Goal: Task Accomplishment & Management: Complete application form

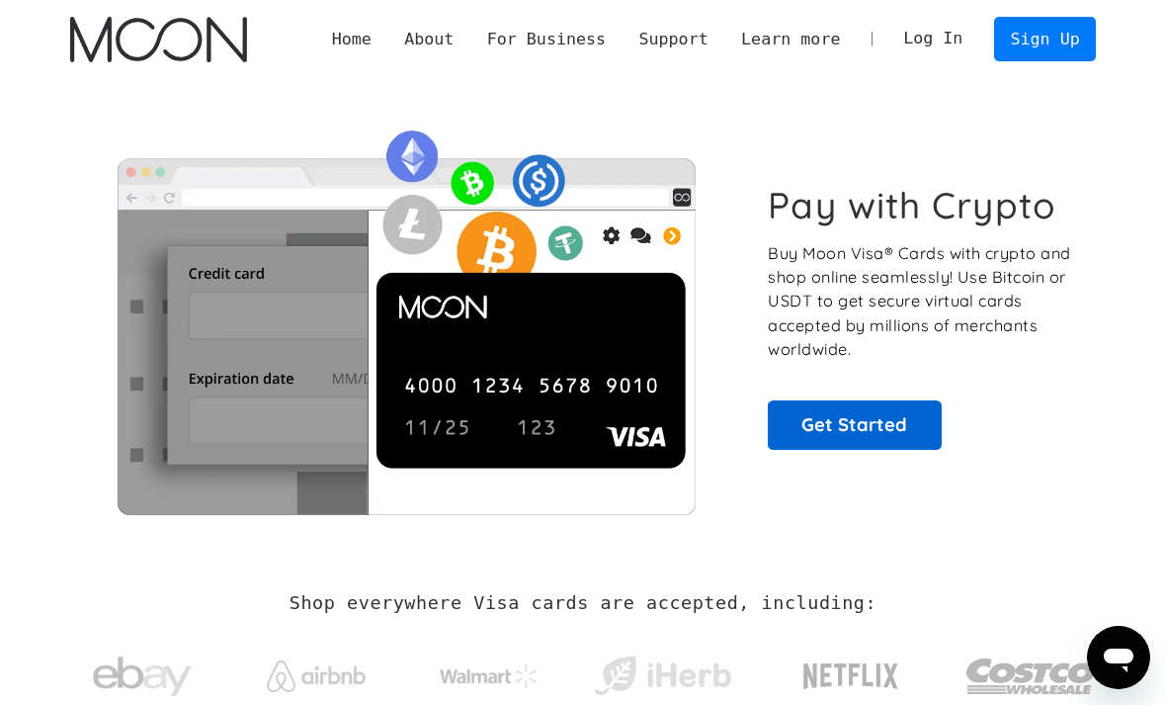
click at [885, 432] on link "Get Started" at bounding box center [854, 424] width 173 height 49
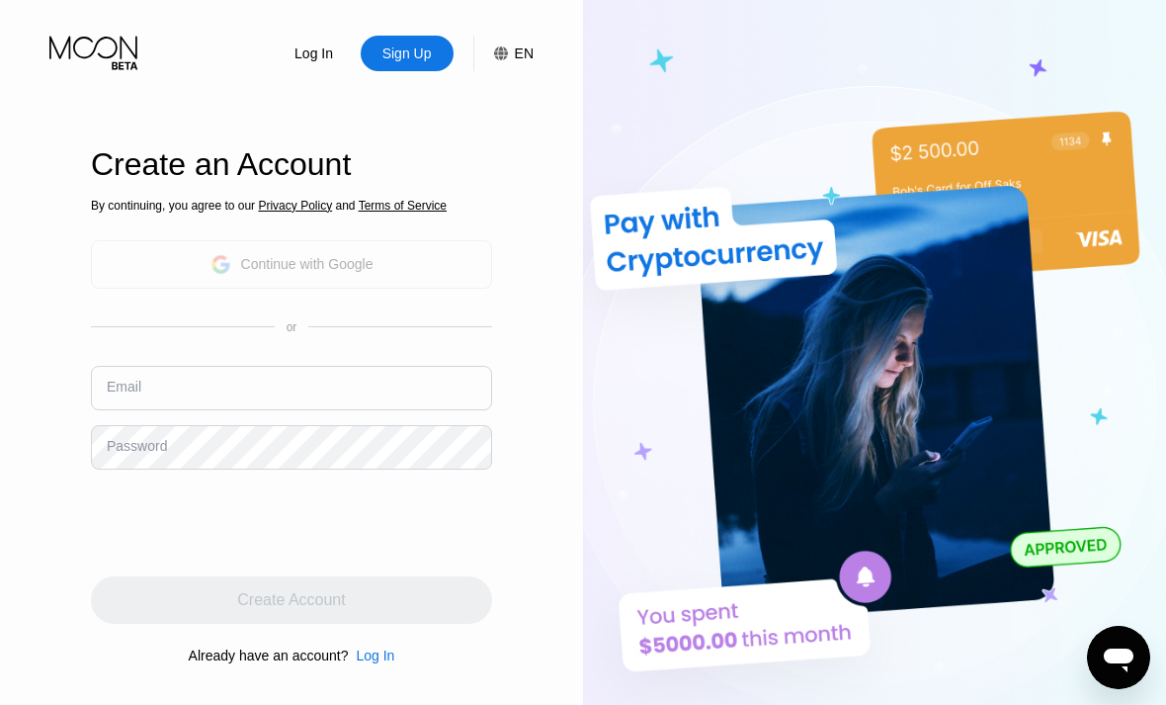
click at [291, 280] on div "Continue with Google" at bounding box center [292, 264] width 163 height 31
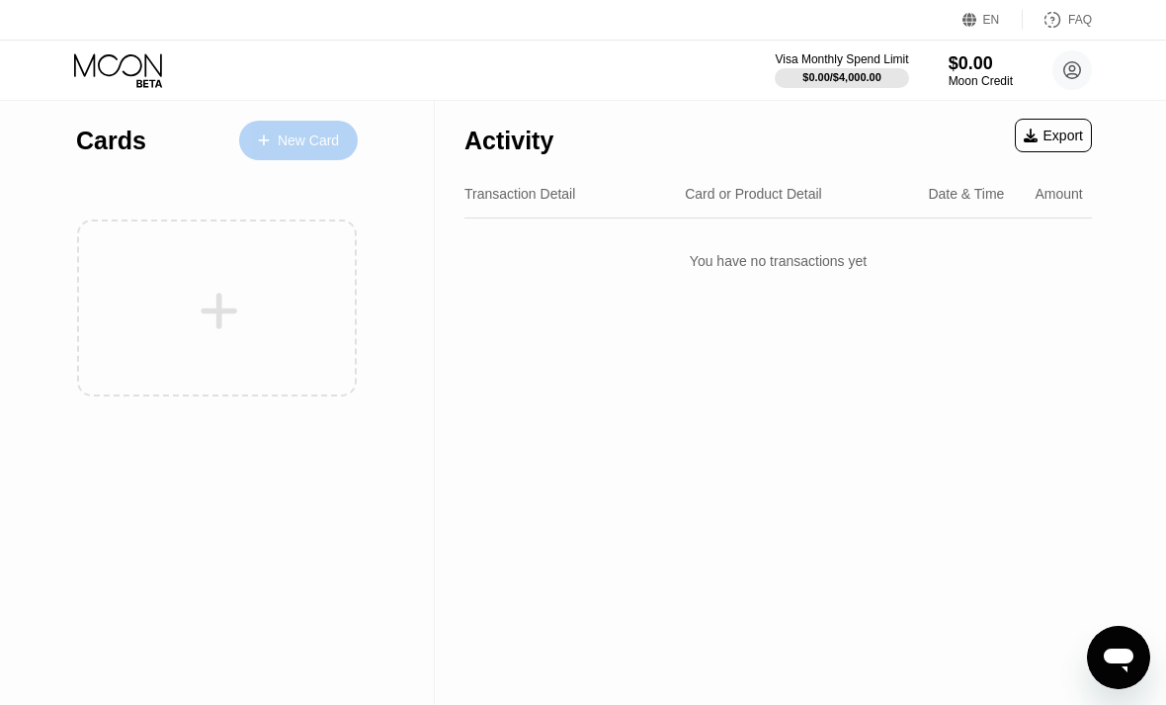
click at [278, 140] on div "New Card" at bounding box center [308, 140] width 61 height 17
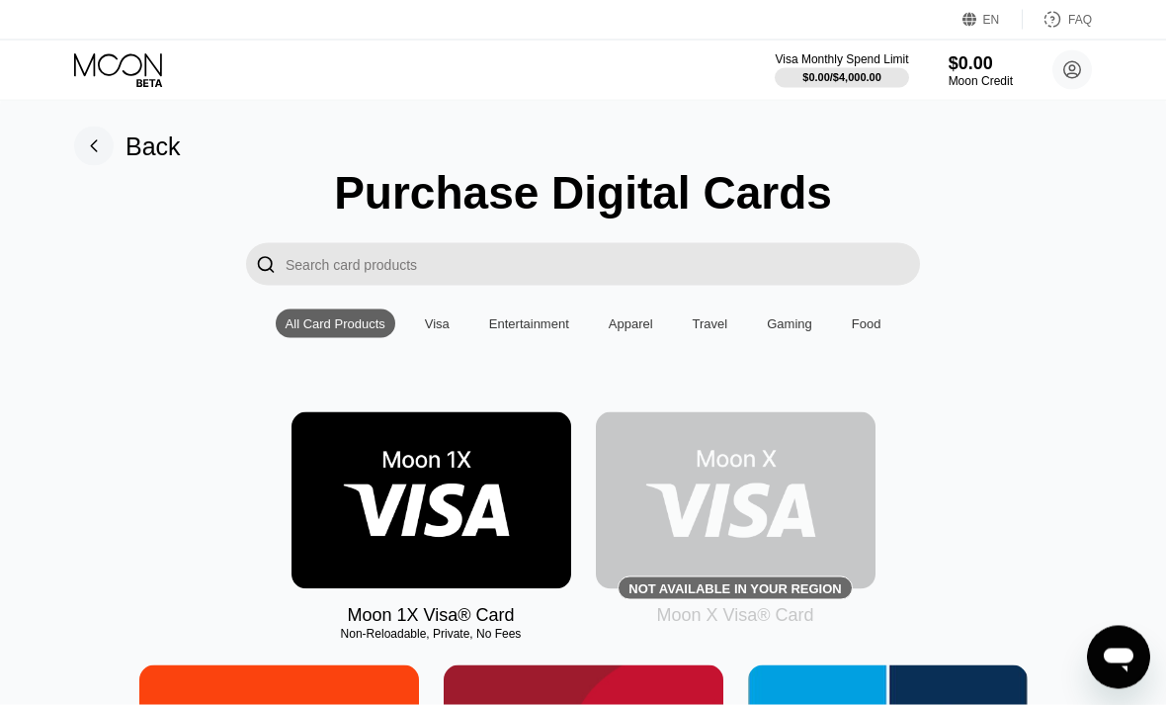
scroll to position [5, 0]
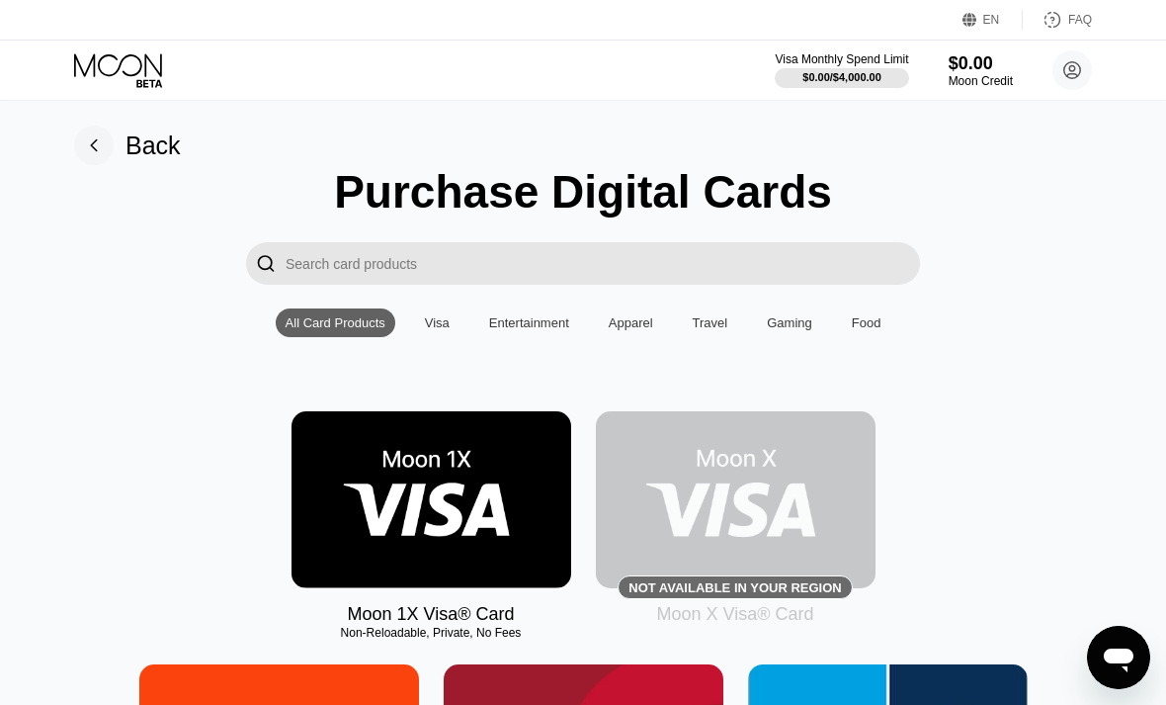
click at [89, 155] on rect at bounding box center [94, 146] width 40 height 40
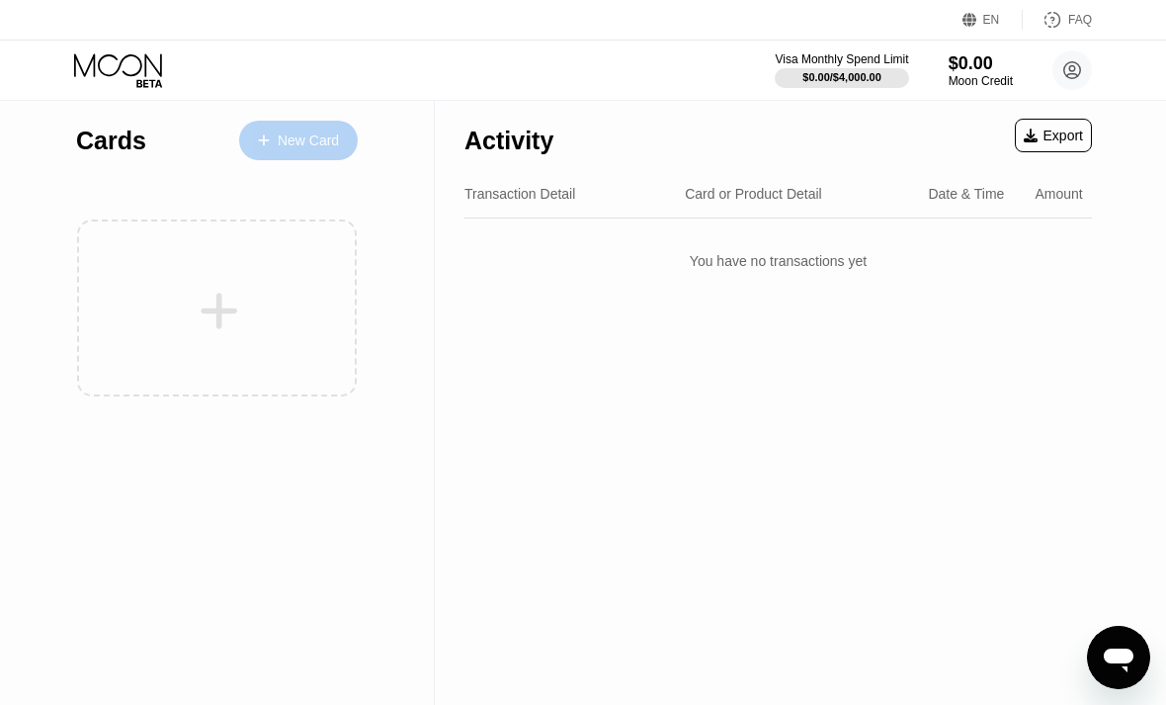
click at [291, 155] on div "New Card" at bounding box center [298, 141] width 119 height 40
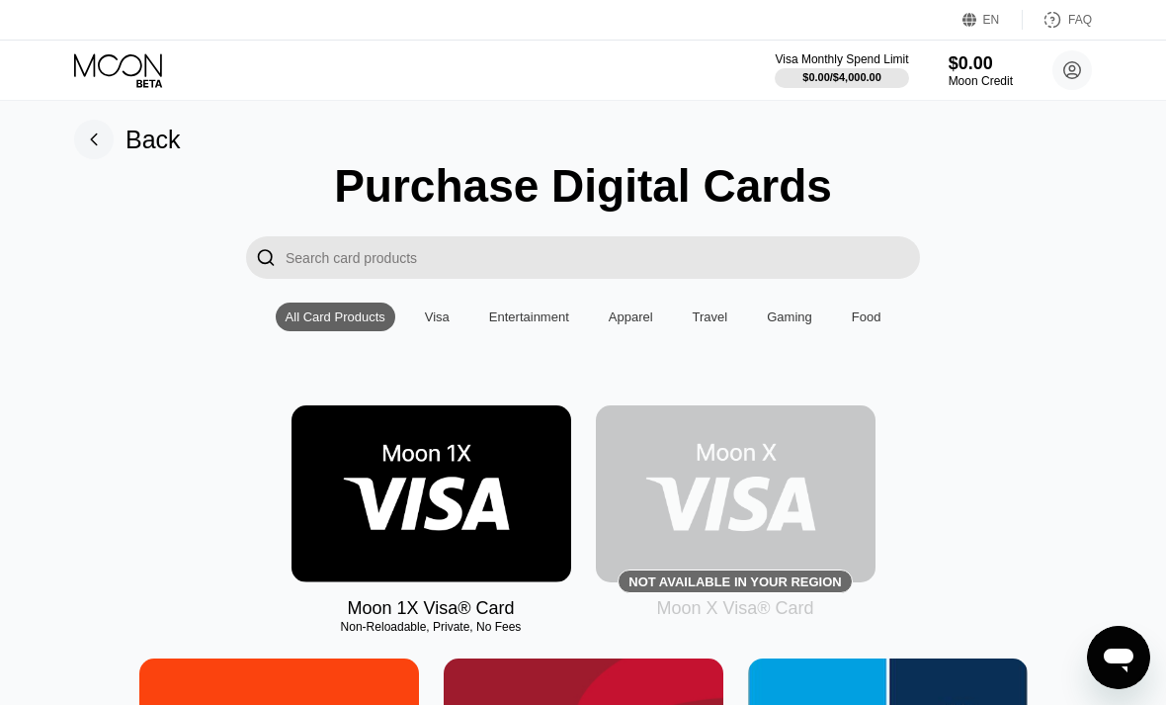
scroll to position [12, 0]
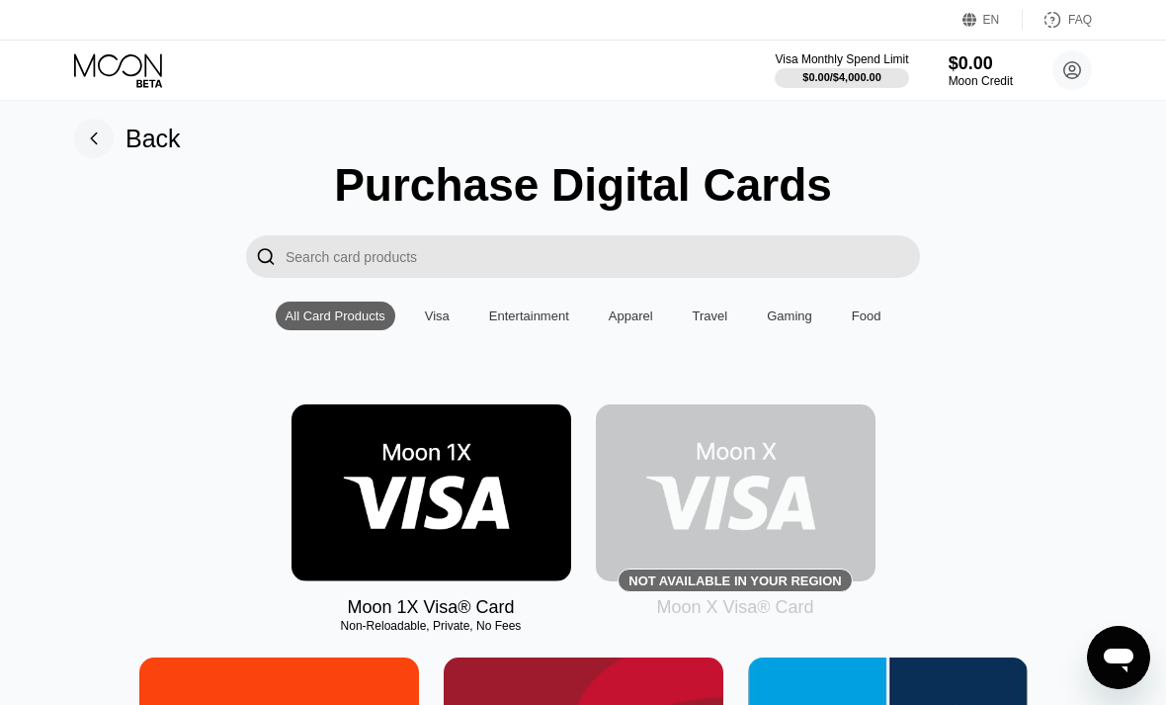
click at [444, 323] on div "Visa" at bounding box center [437, 315] width 25 height 15
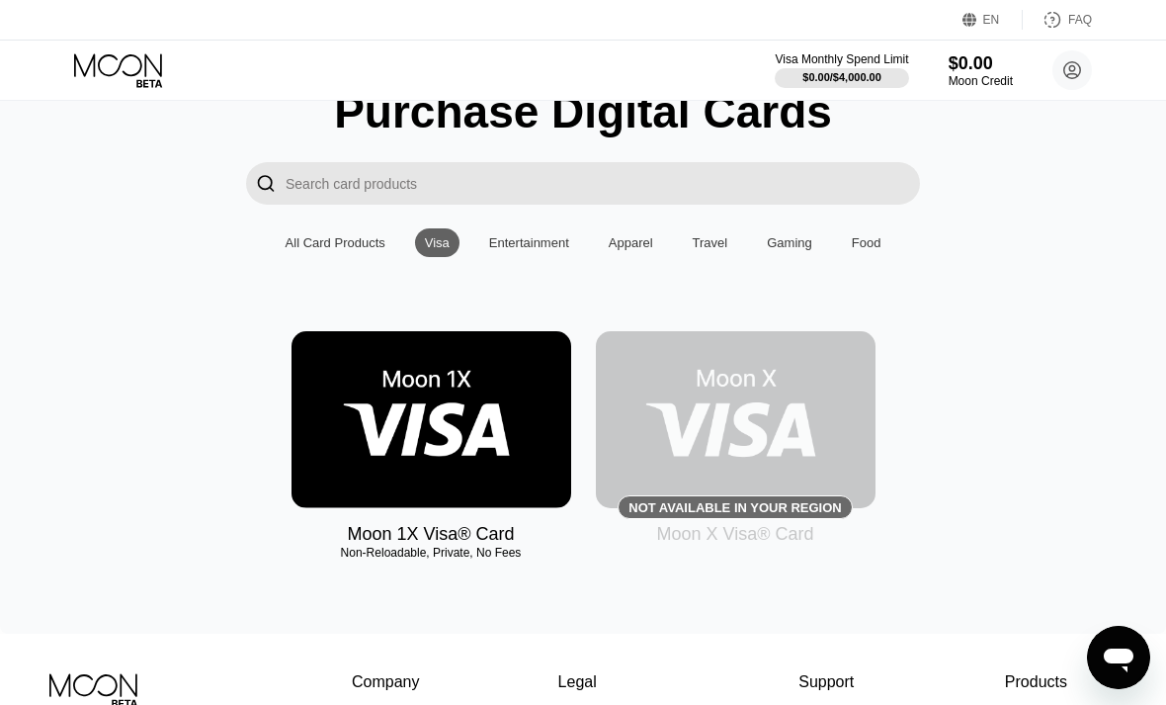
scroll to position [0, 0]
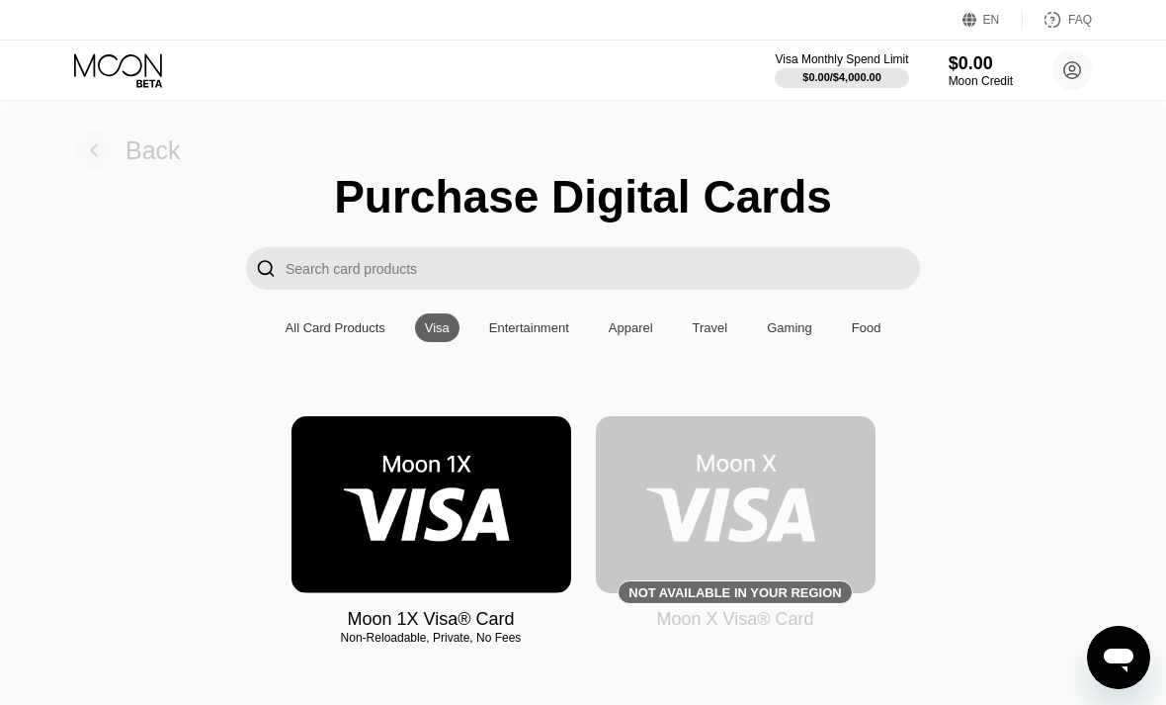
click at [100, 156] on rect at bounding box center [94, 150] width 40 height 40
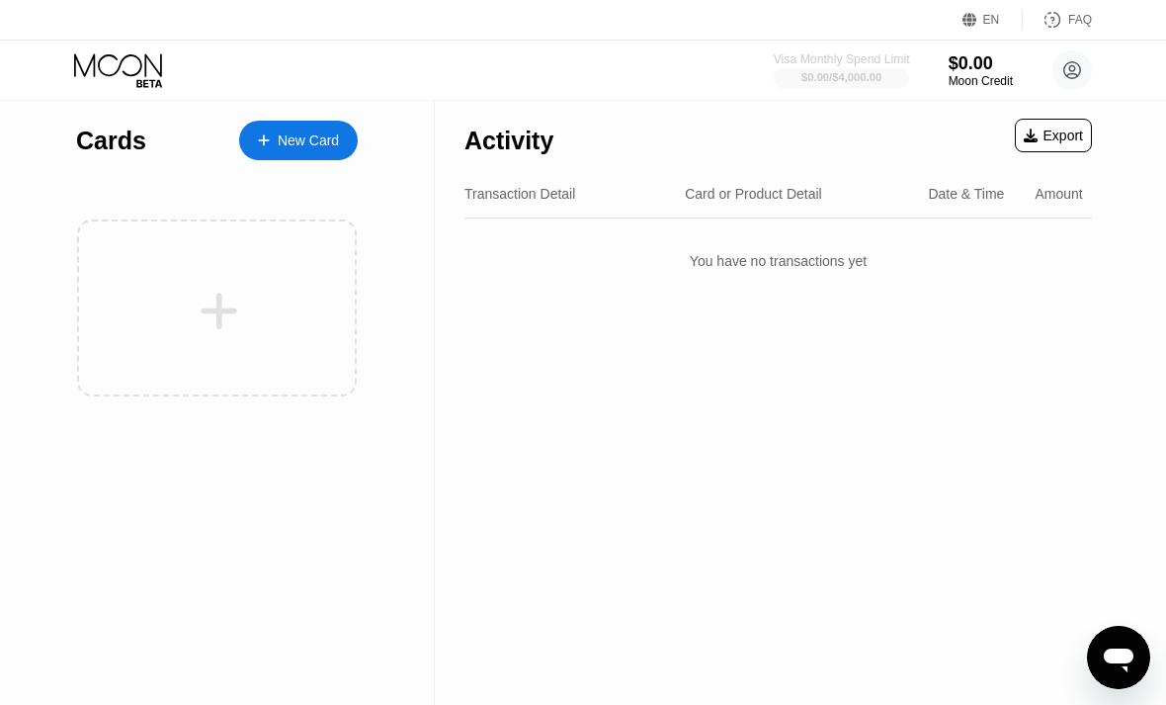
click at [848, 74] on div "$0.00 / $4,000.00" at bounding box center [842, 77] width 80 height 12
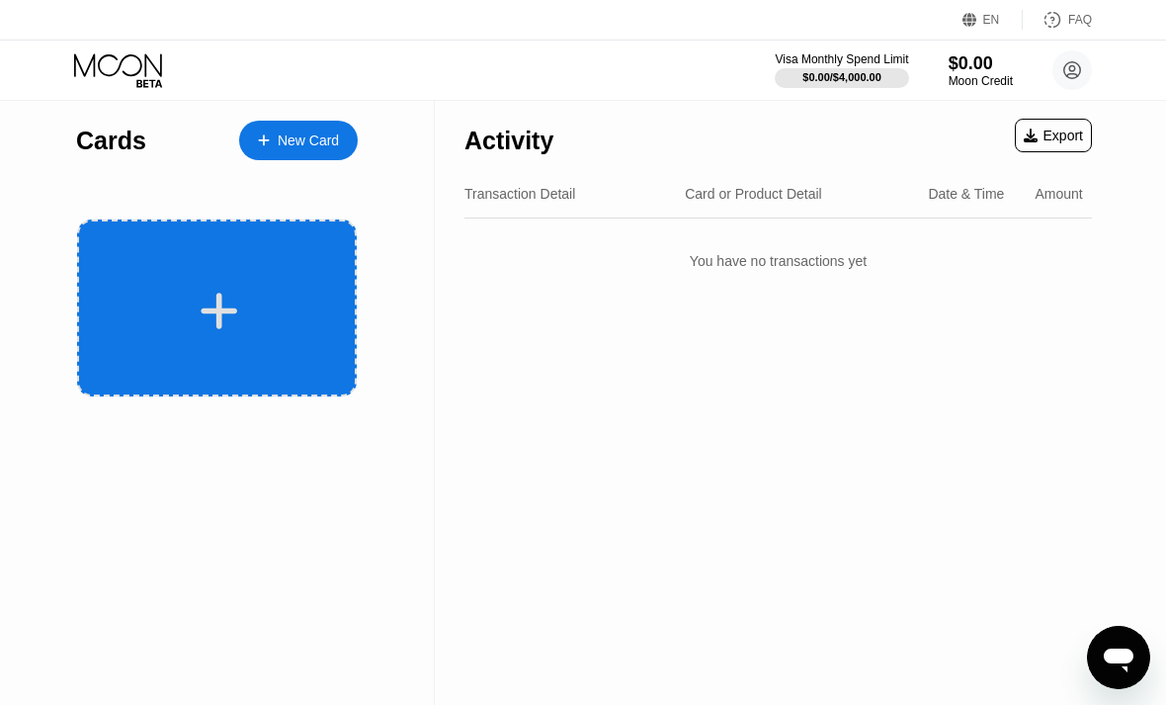
click at [197, 292] on div at bounding box center [219, 311] width 245 height 44
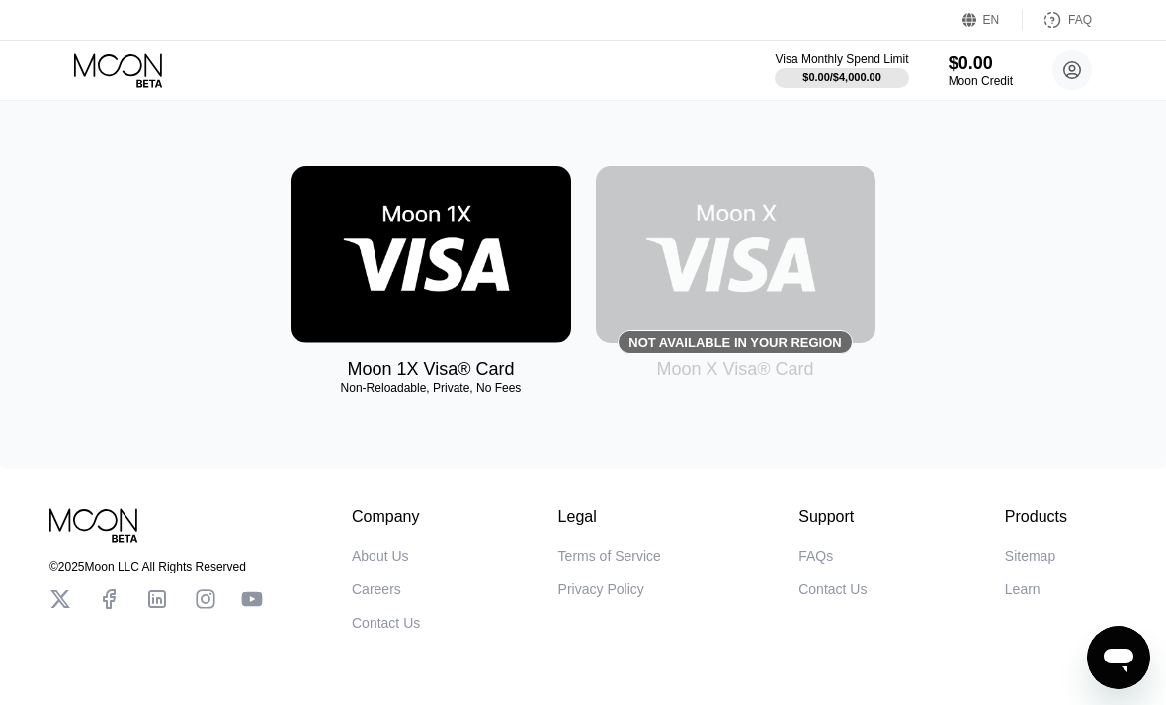
scroll to position [248, 0]
